Goal: Task Accomplishment & Management: Complete application form

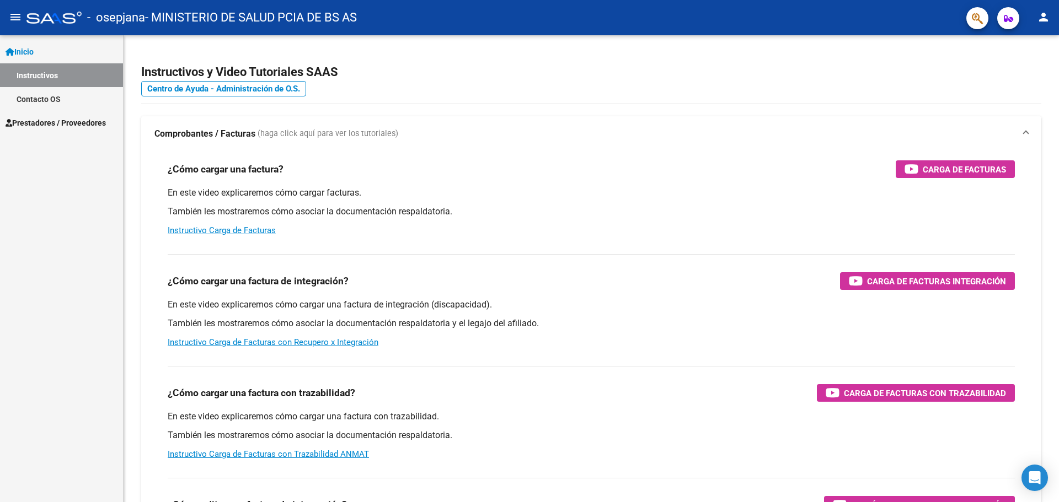
click at [74, 124] on span "Prestadores / Proveedores" at bounding box center [56, 123] width 100 height 12
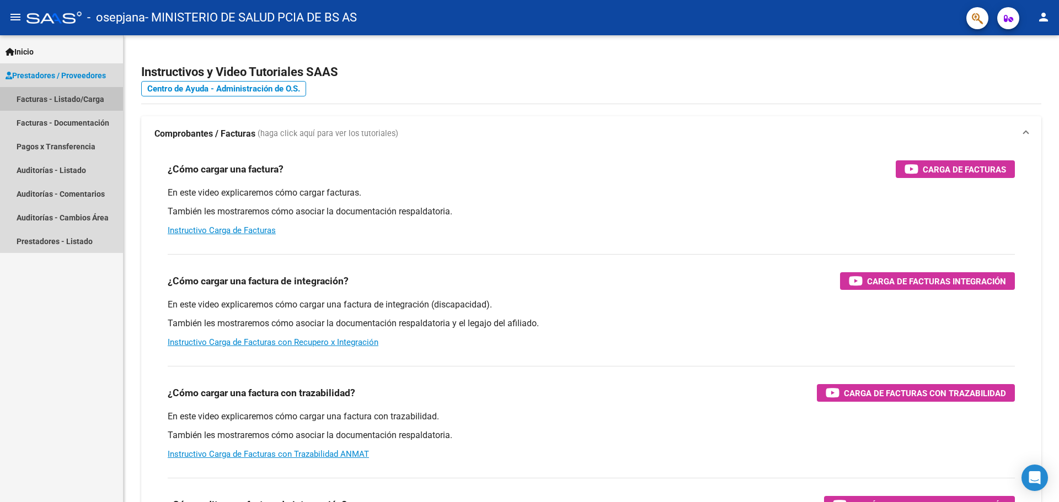
click at [75, 98] on link "Facturas - Listado/Carga" at bounding box center [61, 99] width 123 height 24
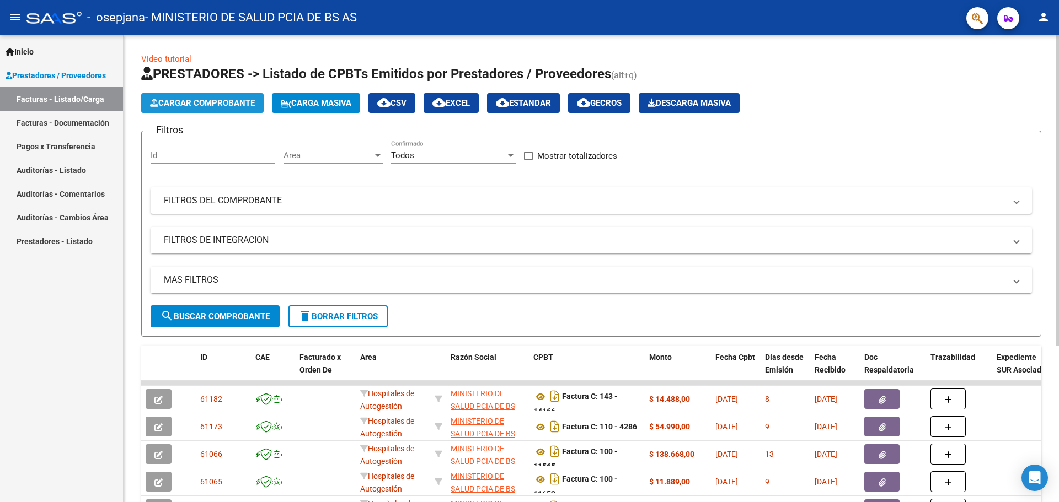
click at [224, 101] on span "Cargar Comprobante" at bounding box center [202, 103] width 105 height 10
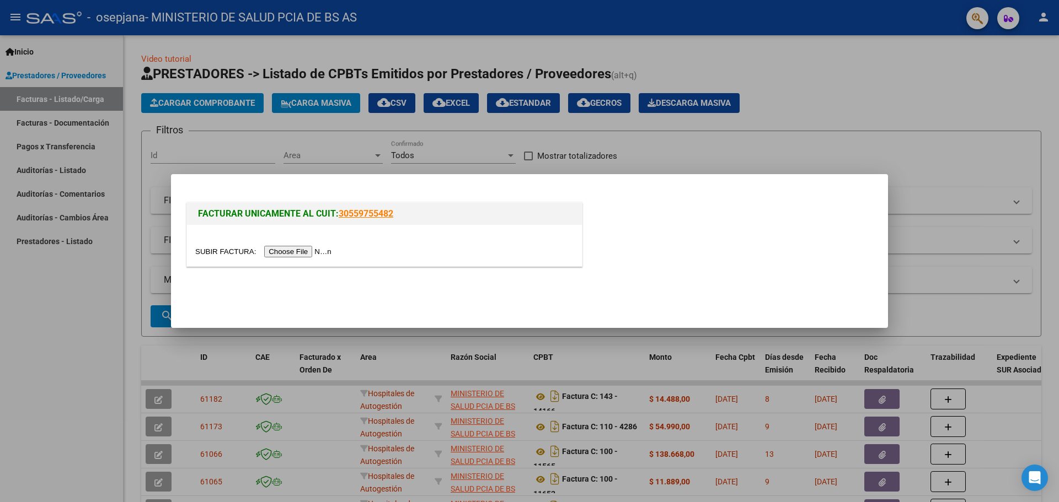
click at [305, 251] on input "file" at bounding box center [265, 252] width 140 height 12
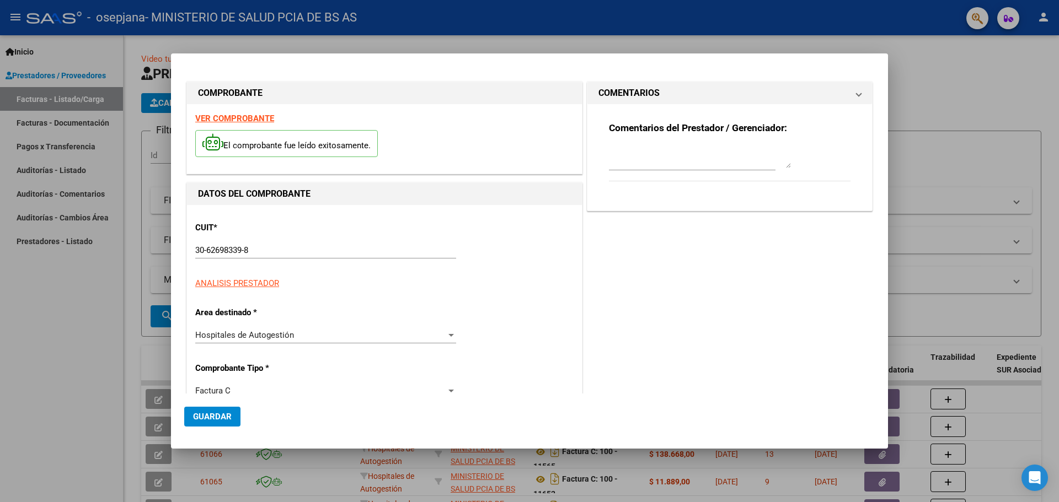
type input "1684"
type input "$ 44.672,00"
type input "[DATE]"
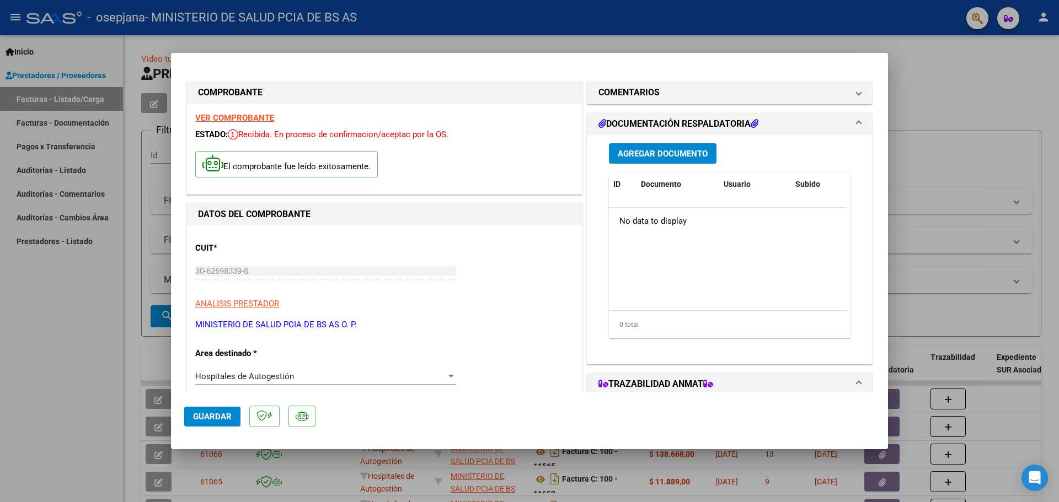
click at [670, 149] on span "Agregar Documento" at bounding box center [663, 154] width 90 height 10
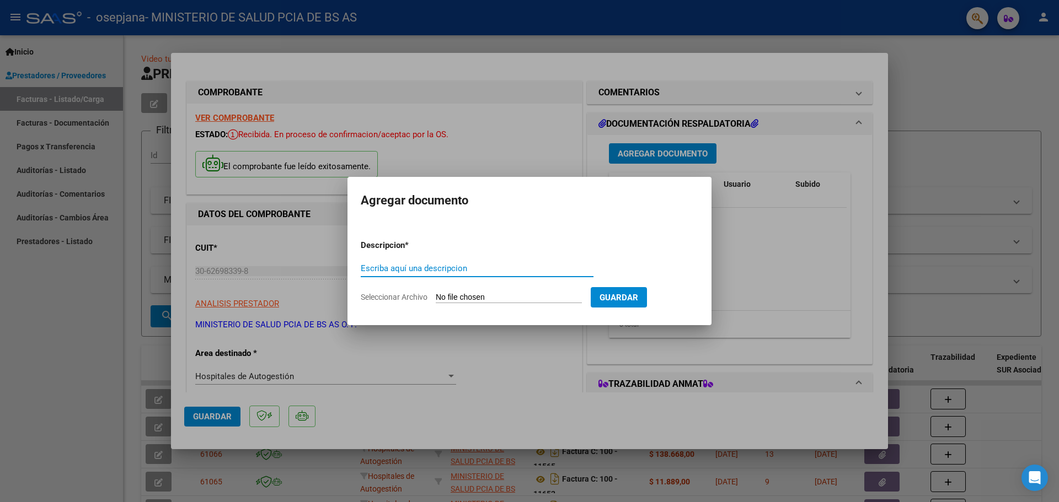
click at [513, 270] on input "Escriba aquí una descripcion" at bounding box center [477, 269] width 233 height 10
type input "Detalle de facturación"
click at [495, 296] on input "Seleccionar Archivo" at bounding box center [509, 298] width 146 height 10
type input "C:\fakepath\195-1684 respaldatoria.pdf"
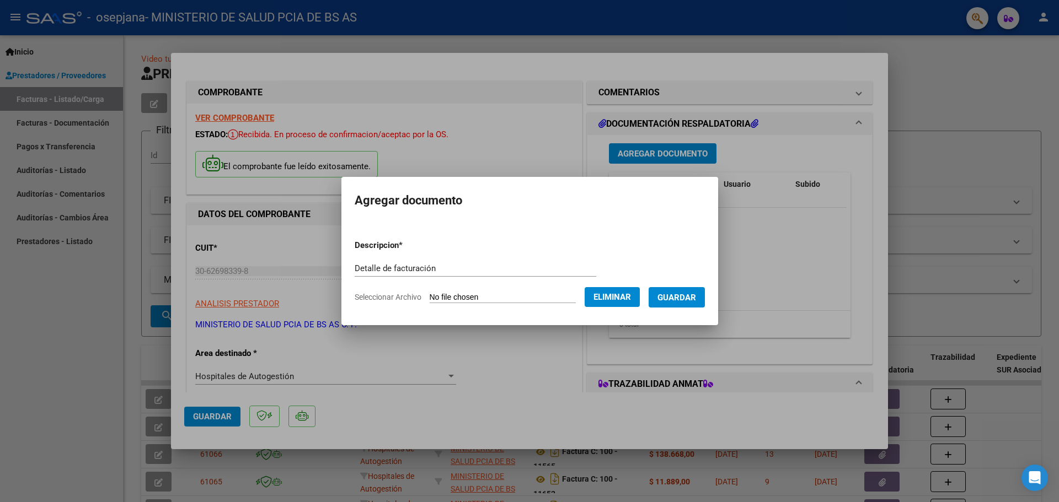
click at [679, 299] on span "Guardar" at bounding box center [676, 298] width 39 height 10
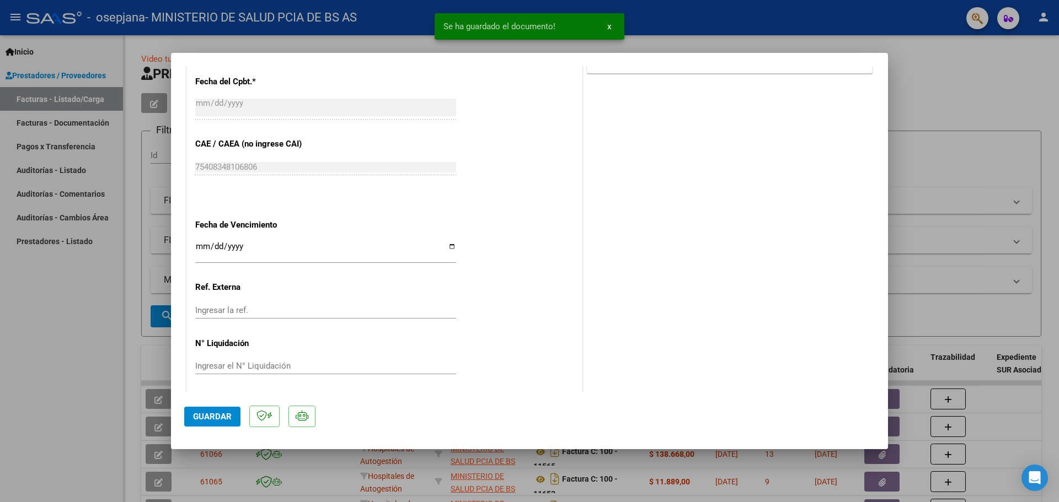
scroll to position [555, 0]
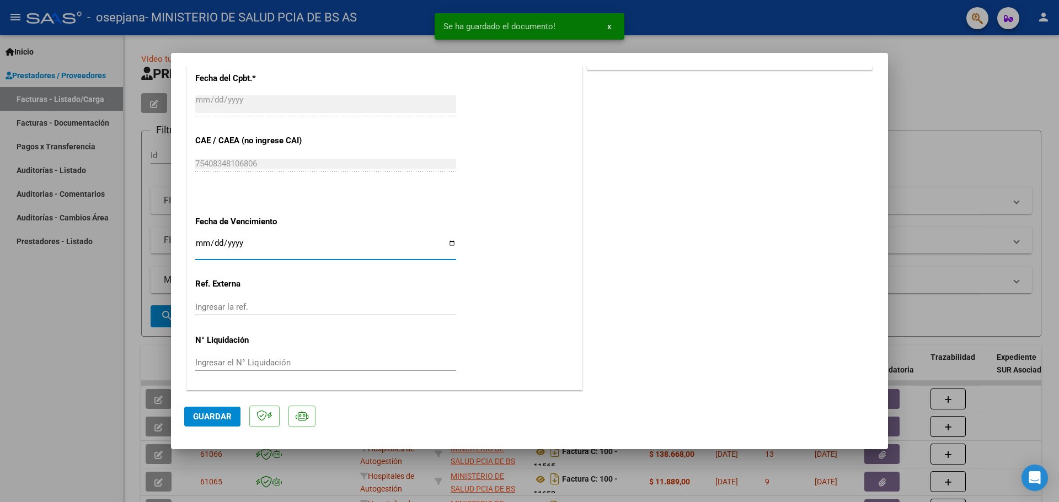
click at [233, 244] on input "Ingresar la fecha" at bounding box center [325, 248] width 261 height 18
click at [203, 244] on input "Ingresar la fecha" at bounding box center [325, 248] width 261 height 18
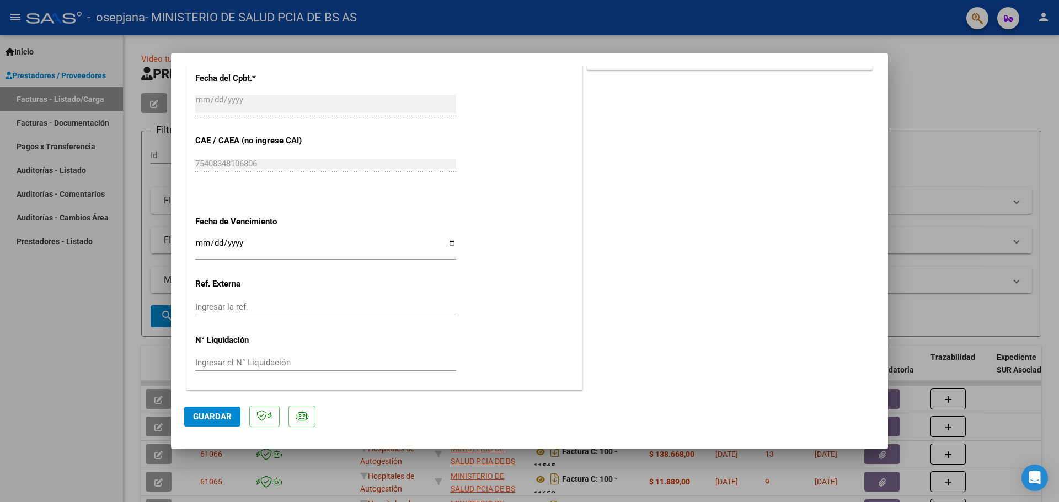
click at [244, 364] on input "Ingresar el N° Liquidación" at bounding box center [325, 363] width 261 height 10
click at [229, 412] on span "Guardar" at bounding box center [212, 417] width 39 height 10
click at [69, 348] on div at bounding box center [529, 251] width 1059 height 502
type input "$ 0,00"
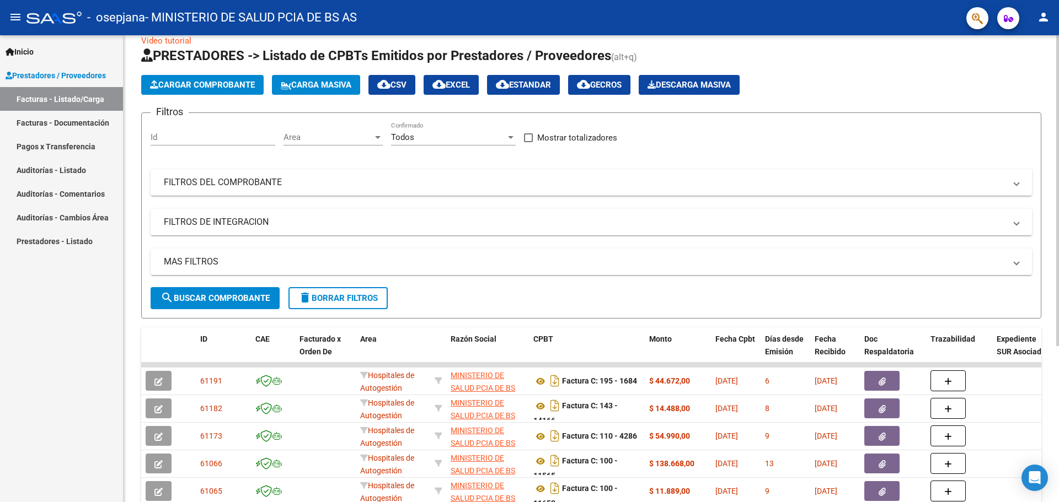
scroll to position [0, 0]
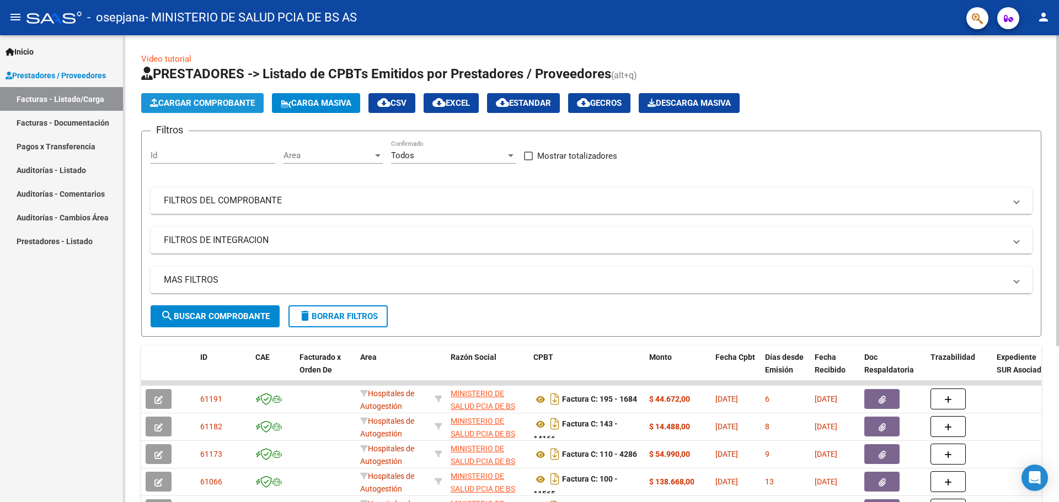
click at [234, 103] on span "Cargar Comprobante" at bounding box center [202, 103] width 105 height 10
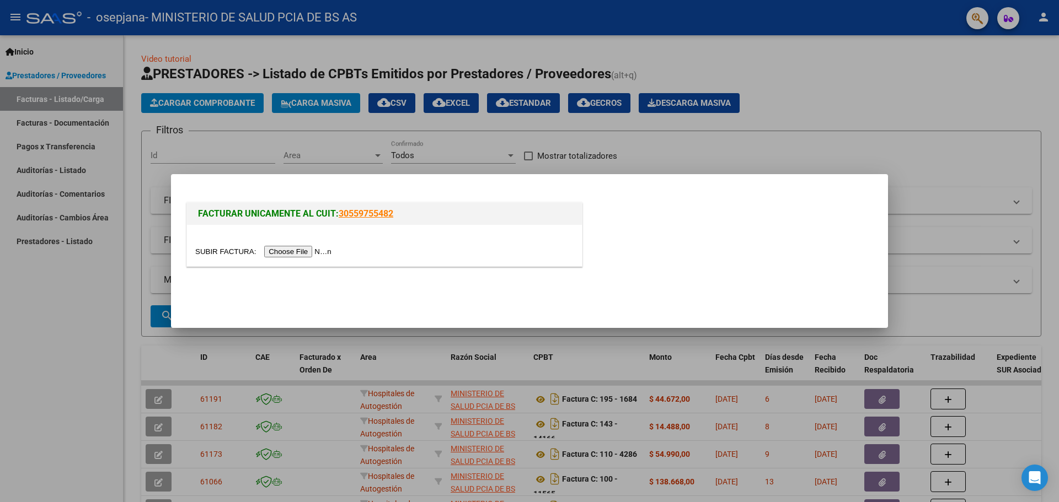
click at [321, 249] on input "file" at bounding box center [265, 252] width 140 height 12
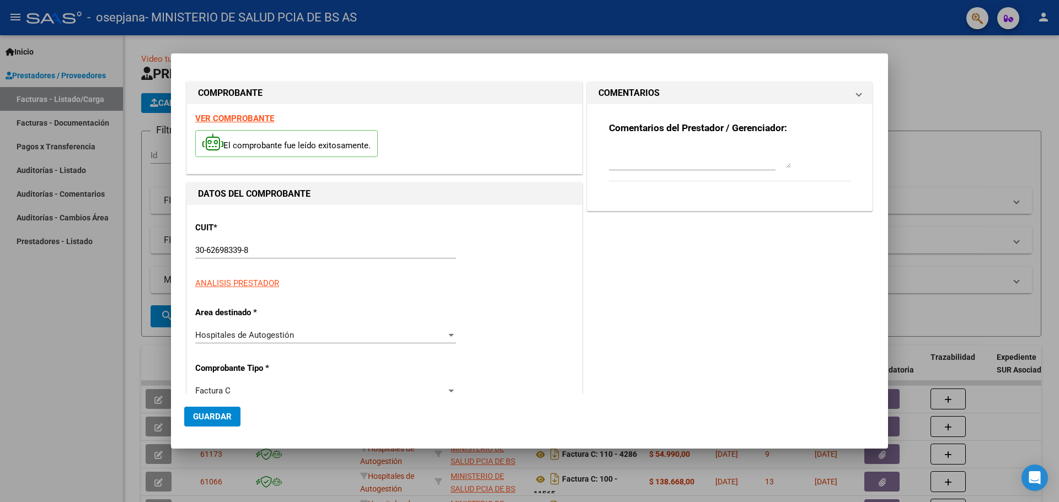
type input "1685"
type input "$ 151.551,00"
type input "[DATE]"
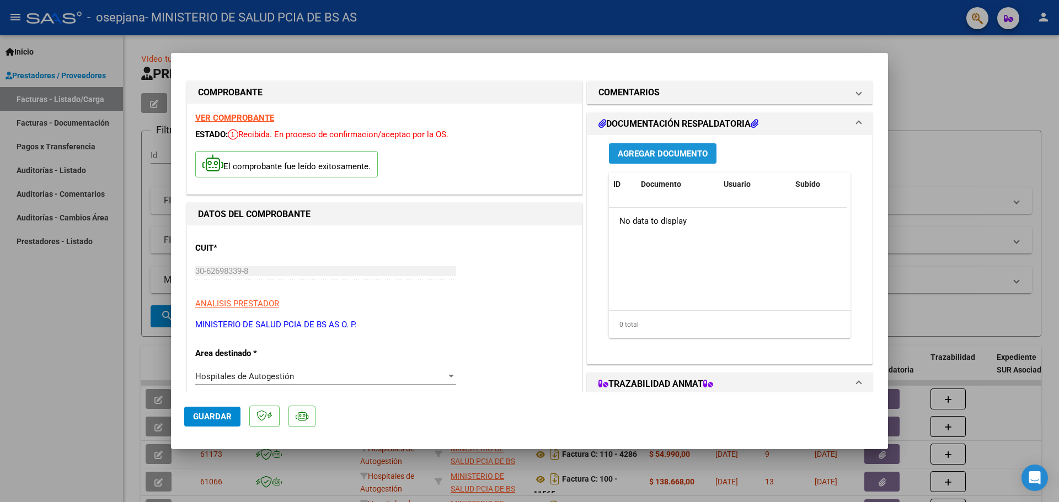
click at [670, 149] on span "Agregar Documento" at bounding box center [663, 154] width 90 height 10
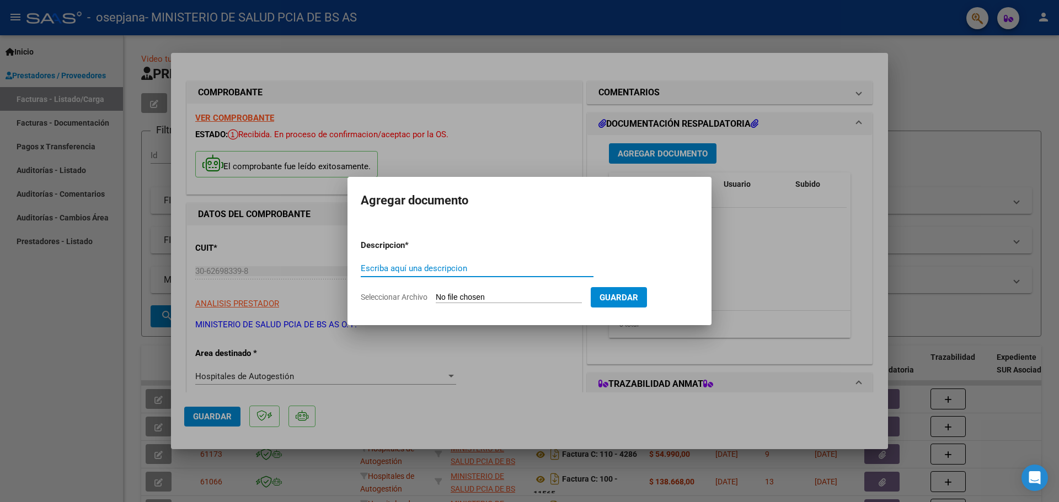
click at [448, 270] on input "Escriba aquí una descripcion" at bounding box center [477, 269] width 233 height 10
click at [497, 294] on input "Seleccionar Archivo" at bounding box center [509, 298] width 146 height 10
type input "C:\fakepath\195-1685 respaldatoria.pdf"
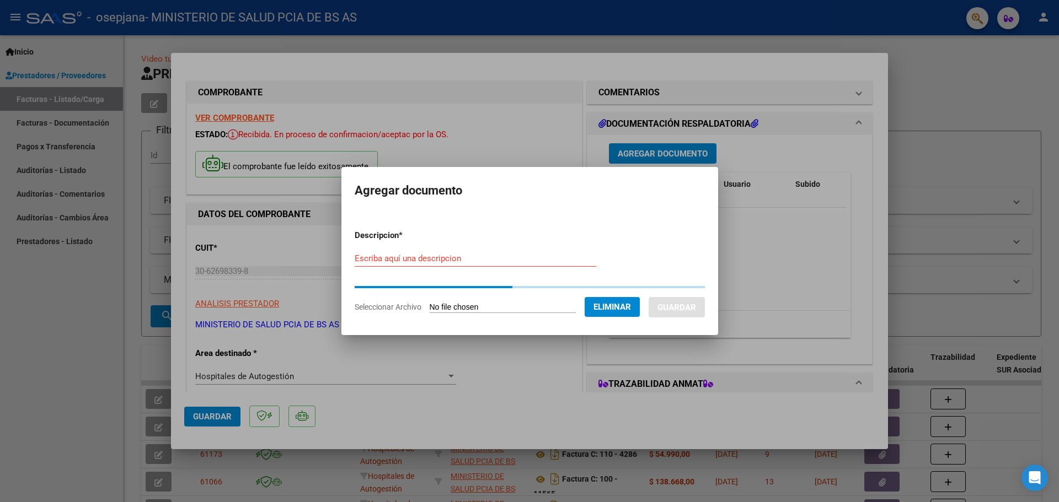
click at [427, 262] on input "Escriba aquí una descripcion" at bounding box center [476, 259] width 242 height 10
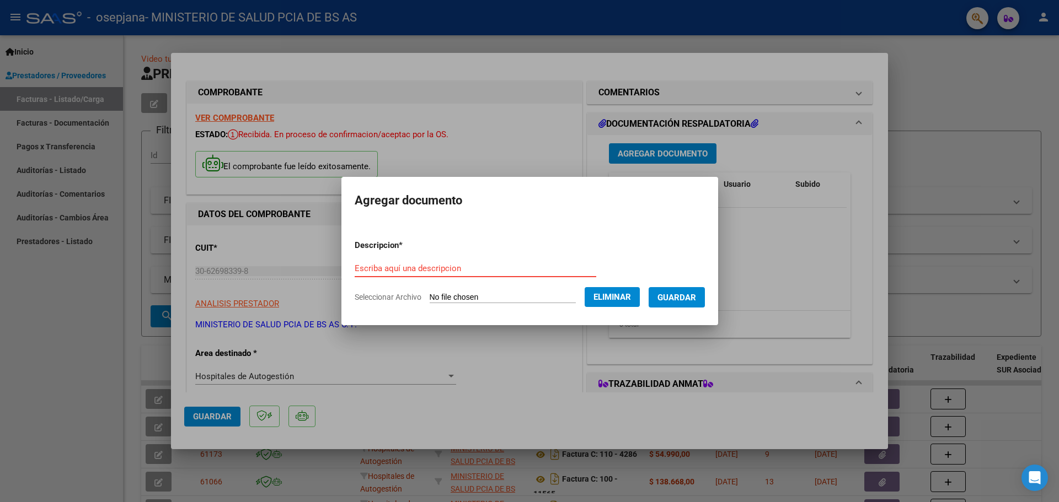
click at [417, 266] on input "Escriba aquí una descripcion" at bounding box center [476, 269] width 242 height 10
type input "Detalle de facturación"
click at [686, 298] on span "Guardar" at bounding box center [676, 298] width 39 height 10
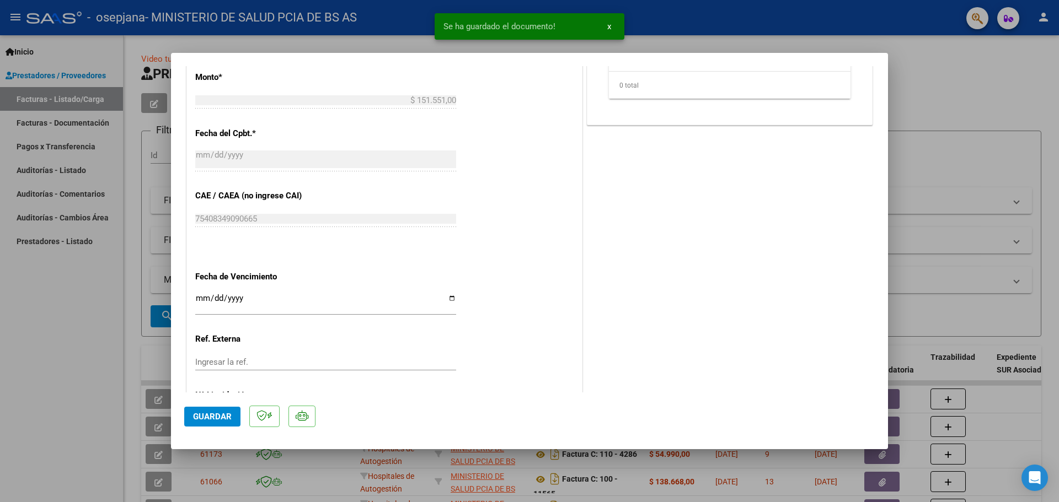
scroll to position [555, 0]
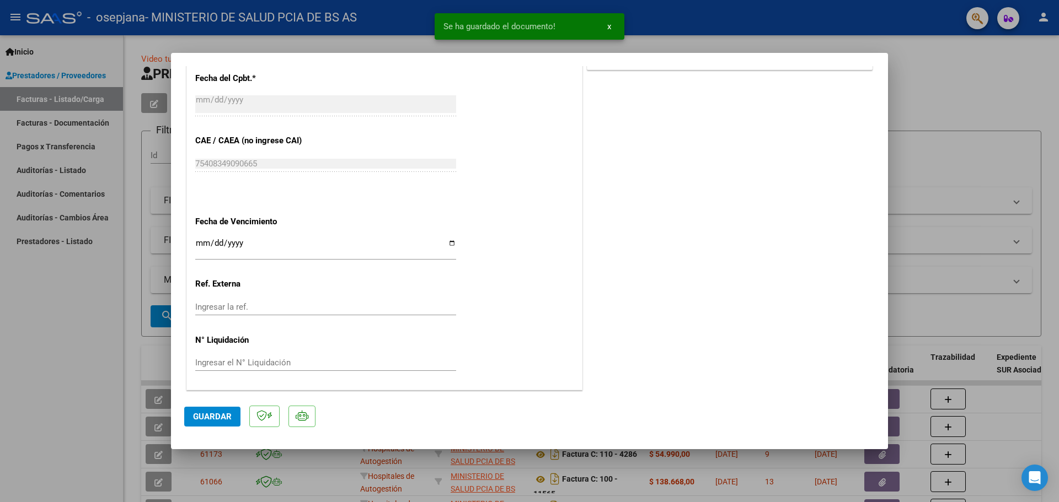
click at [213, 417] on span "Guardar" at bounding box center [212, 417] width 39 height 10
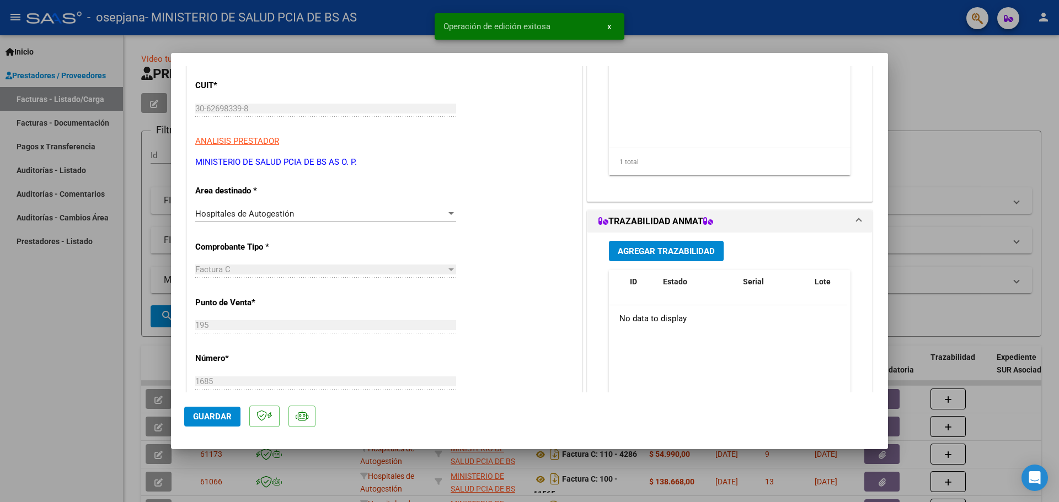
scroll to position [58, 0]
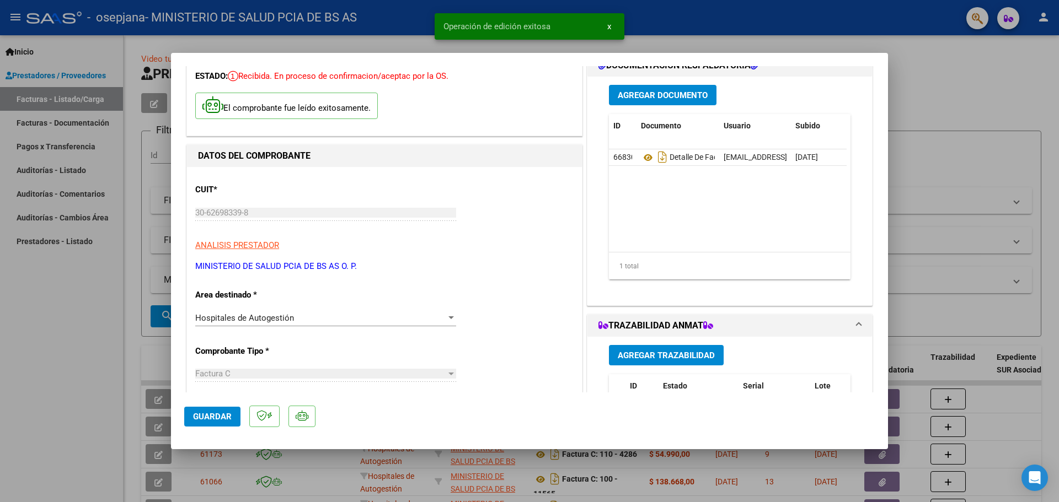
click at [94, 319] on div at bounding box center [529, 251] width 1059 height 502
type input "$ 0,00"
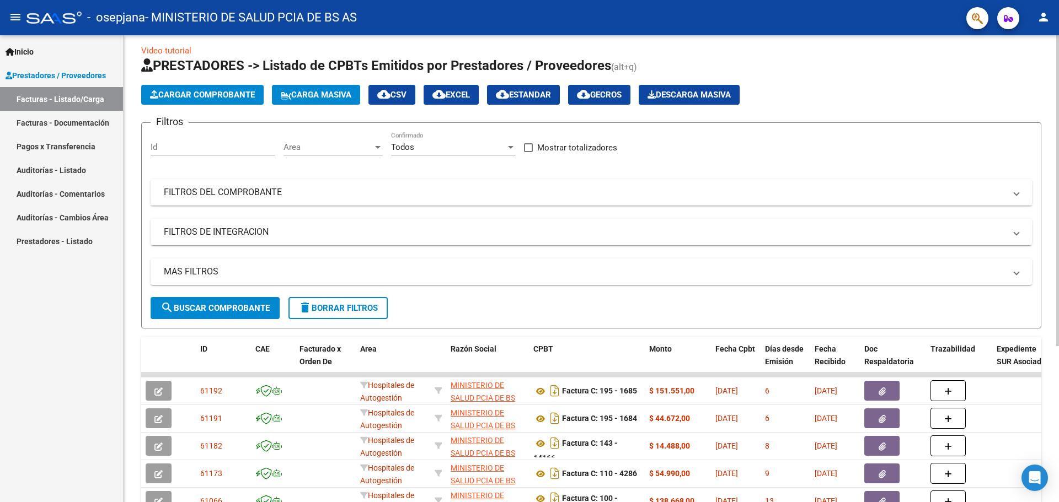
scroll to position [0, 0]
